Goal: Find specific page/section: Find specific page/section

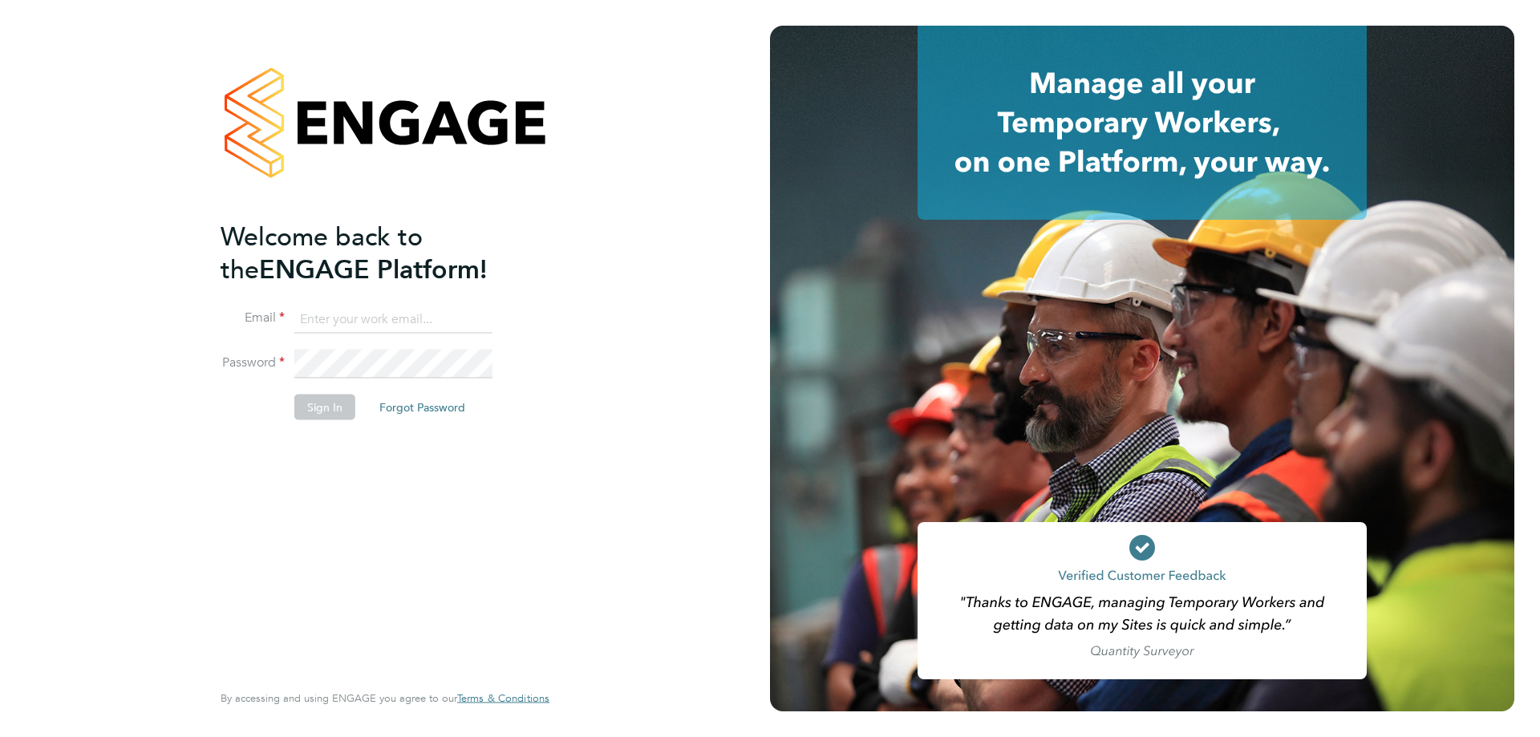
type input "[PERSON_NAME][EMAIL_ADDRESS][PERSON_NAME][DOMAIN_NAME]"
click at [340, 403] on button "Sign In" at bounding box center [324, 407] width 61 height 26
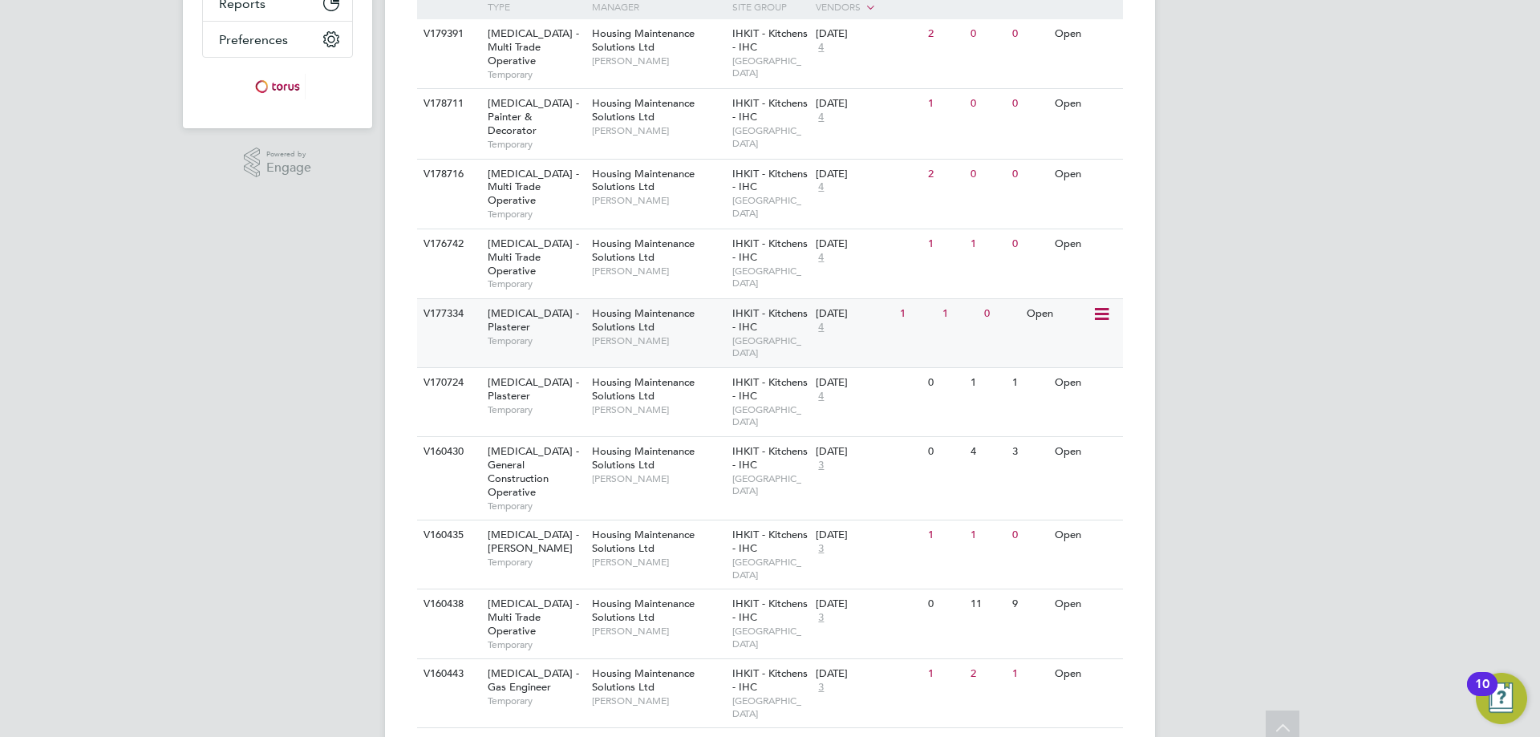
scroll to position [459, 0]
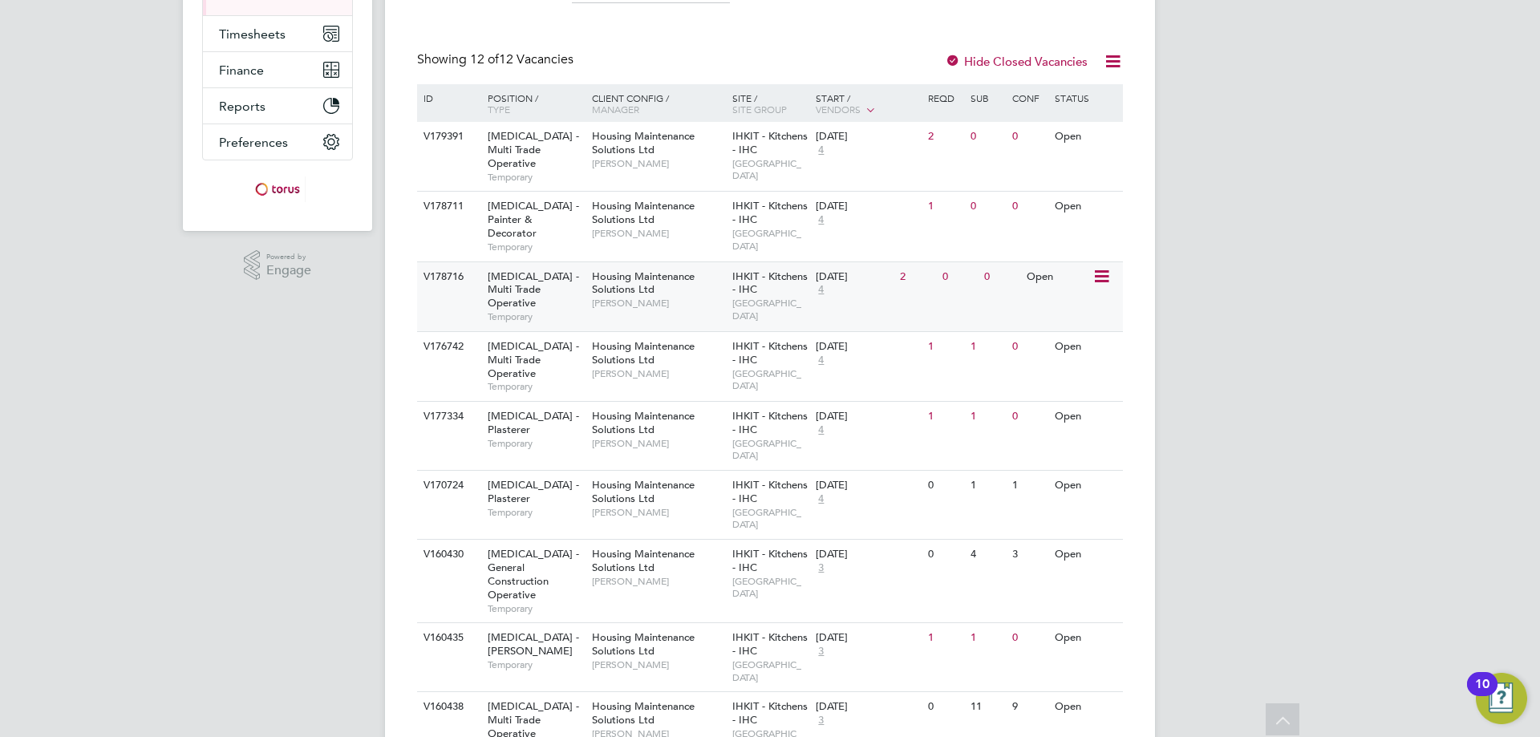
scroll to position [0, 0]
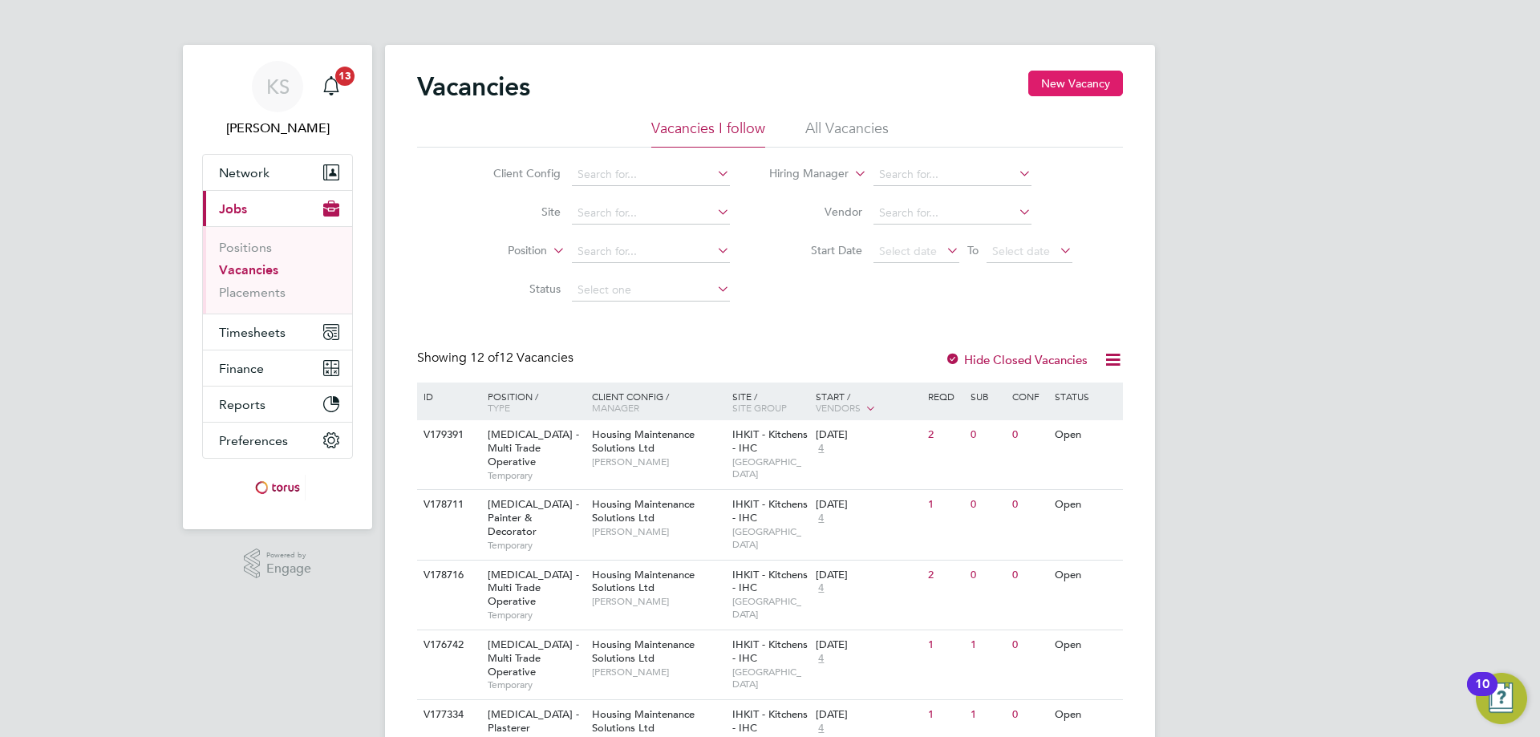
click at [1080, 91] on button "New Vacancy" at bounding box center [1075, 84] width 95 height 26
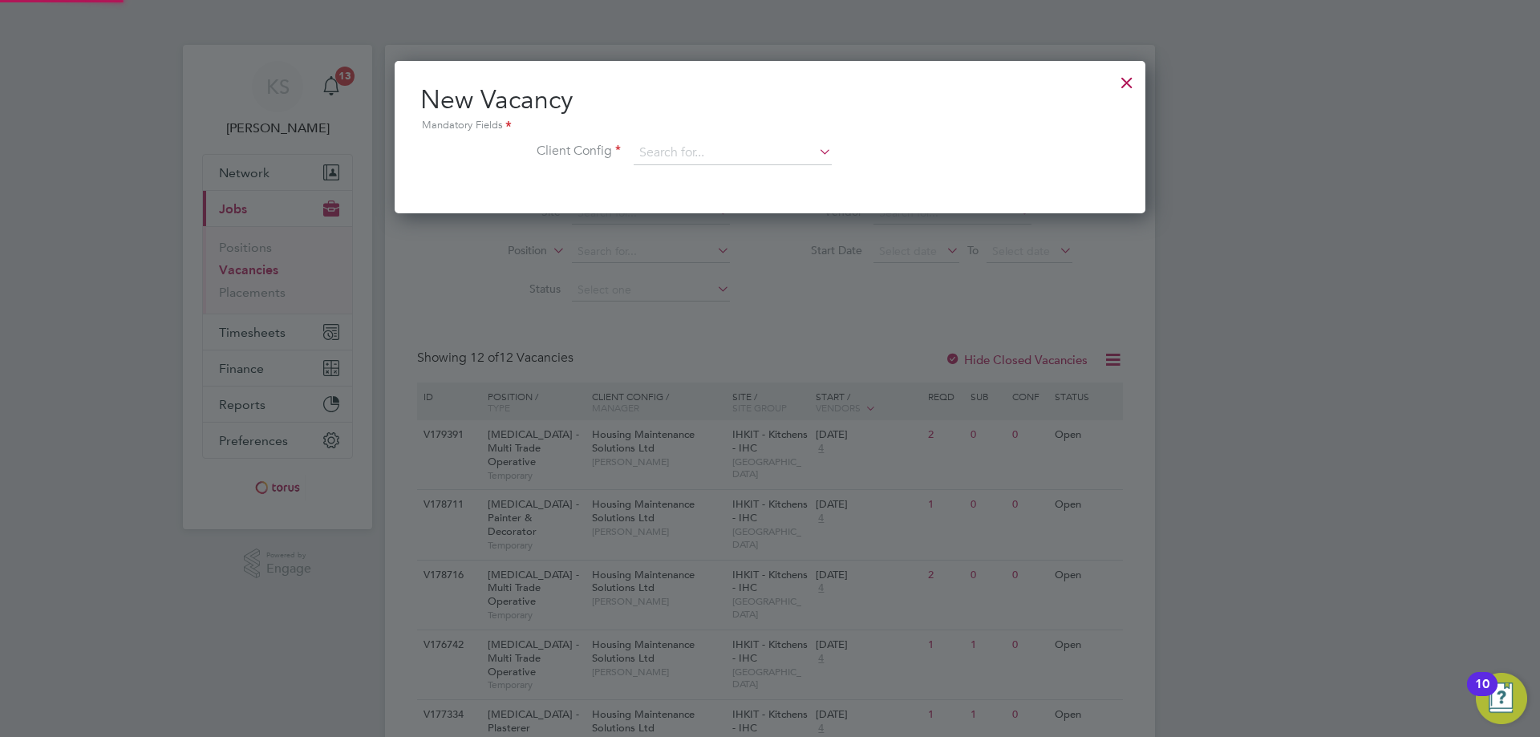
scroll to position [152, 751]
click at [1130, 83] on div at bounding box center [1126, 78] width 29 height 29
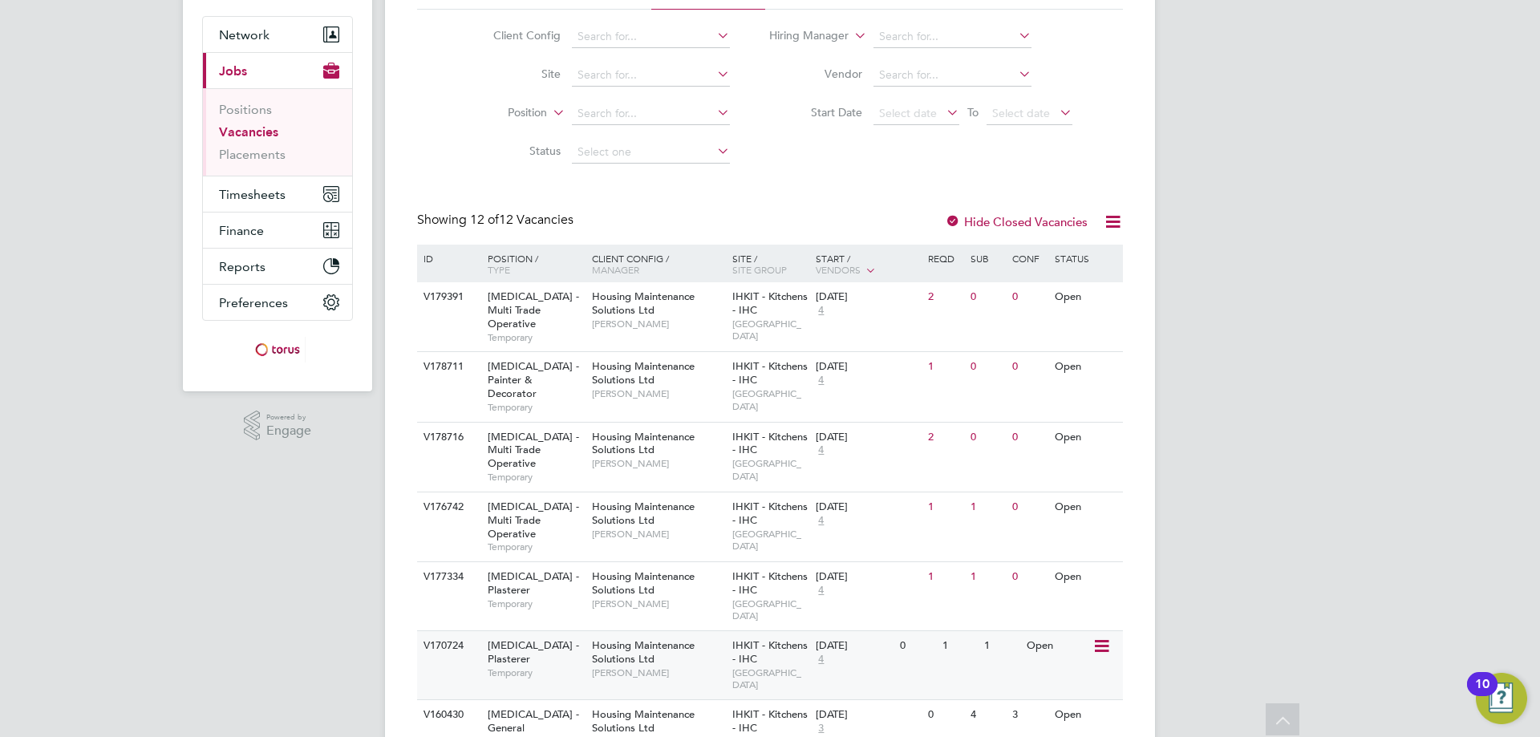
scroll to position [0, 0]
